Goal: Find specific fact: Find specific fact

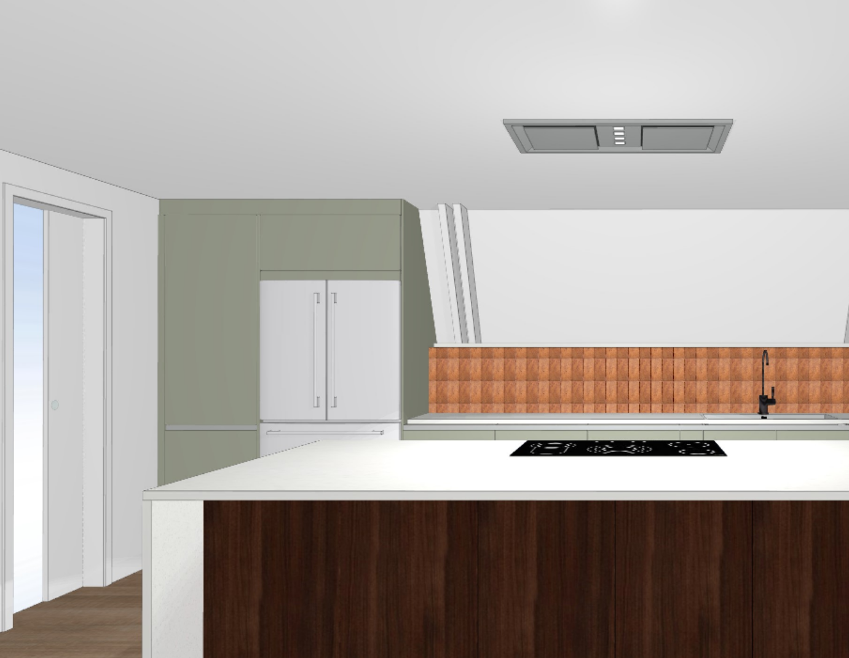
scroll to position [3965, 0]
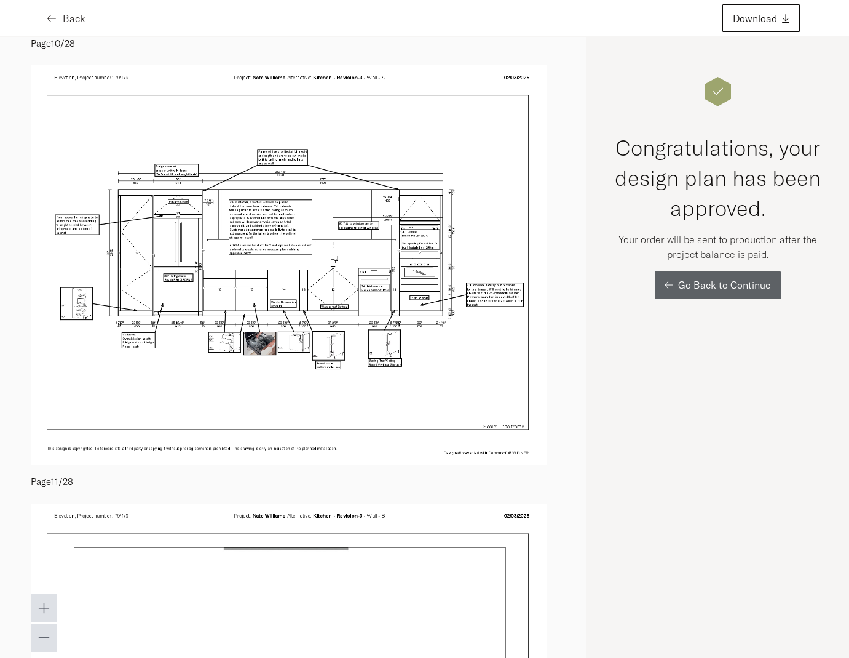
click at [50, 22] on icon "button" at bounding box center [51, 19] width 9 height 10
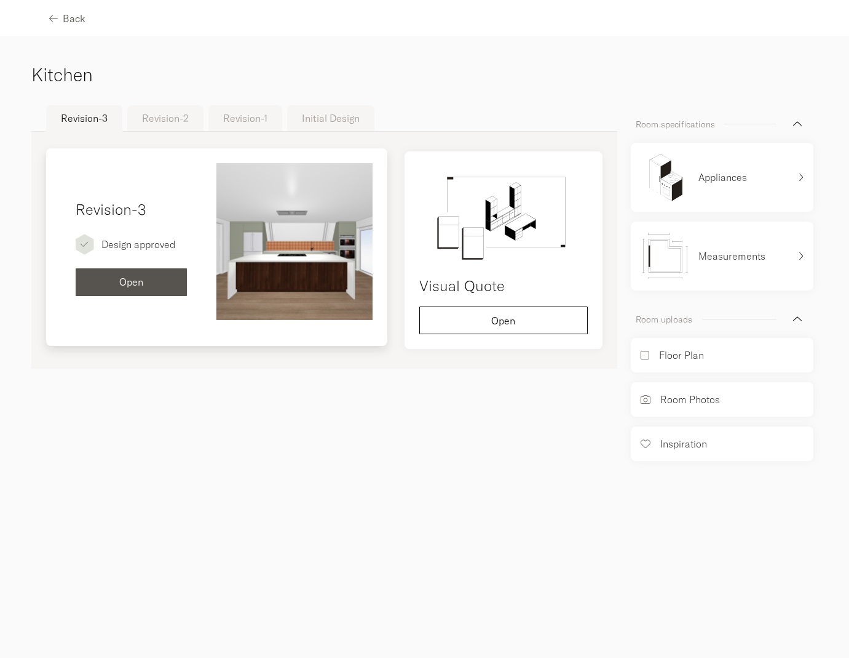
click at [114, 285] on div "Open" at bounding box center [131, 282] width 92 height 10
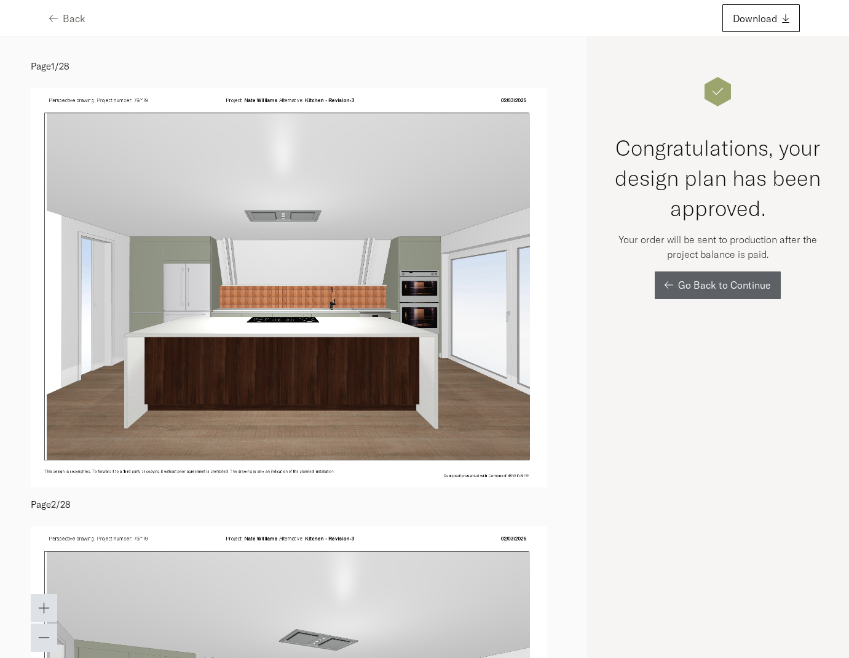
scroll to position [15, 0]
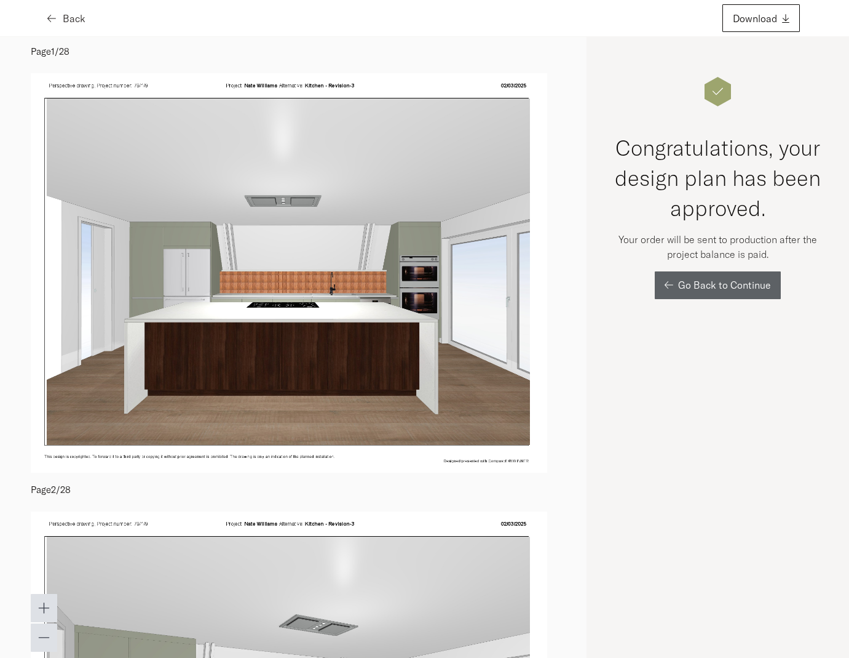
click at [60, 22] on div "Back" at bounding box center [67, 19] width 36 height 10
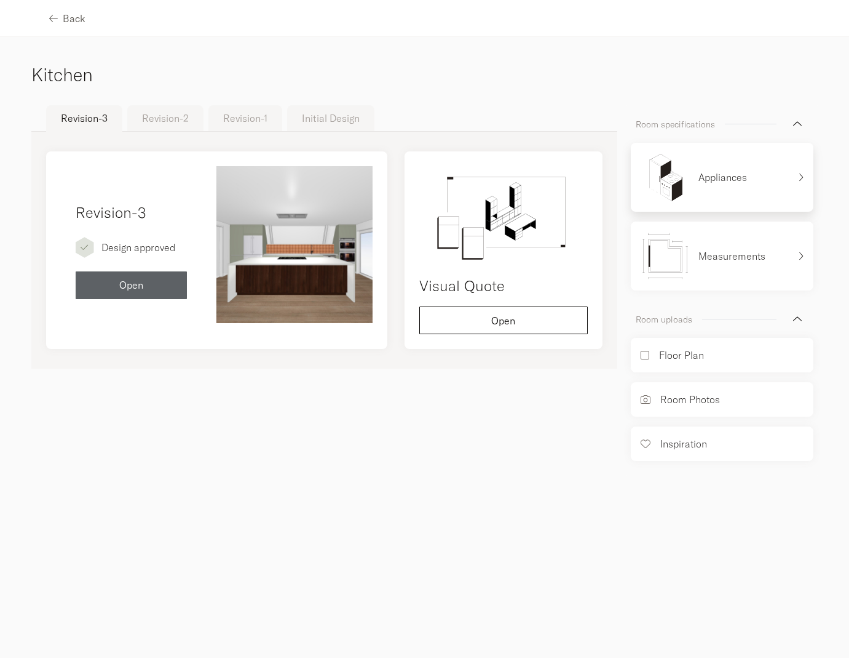
click at [717, 190] on div "Appliances" at bounding box center [715, 177] width 149 height 49
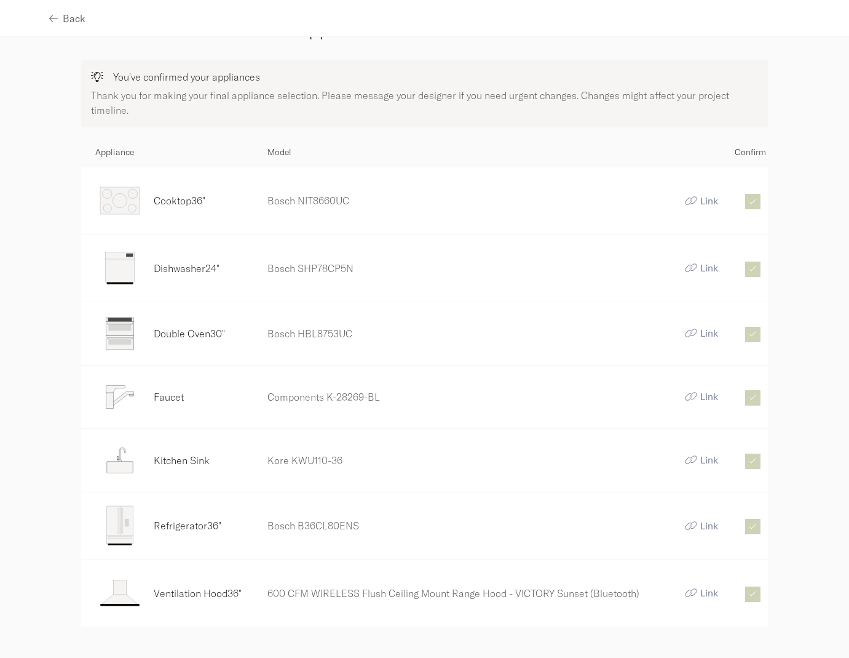
scroll to position [41, 0]
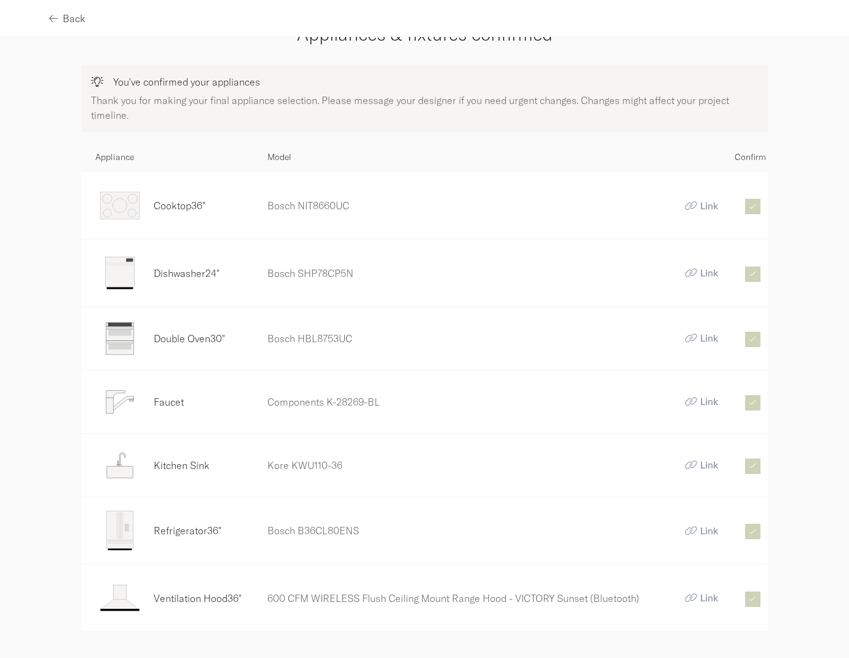
click at [320, 529] on p "Bosch B36CL80ENS" at bounding box center [469, 530] width 402 height 15
click at [320, 528] on p "Bosch B36CL80ENS" at bounding box center [469, 530] width 402 height 15
click at [320, 525] on p "Bosch B36CL80ENS" at bounding box center [469, 530] width 402 height 15
copy p "B36CL80ENS"
